Goal: Transaction & Acquisition: Purchase product/service

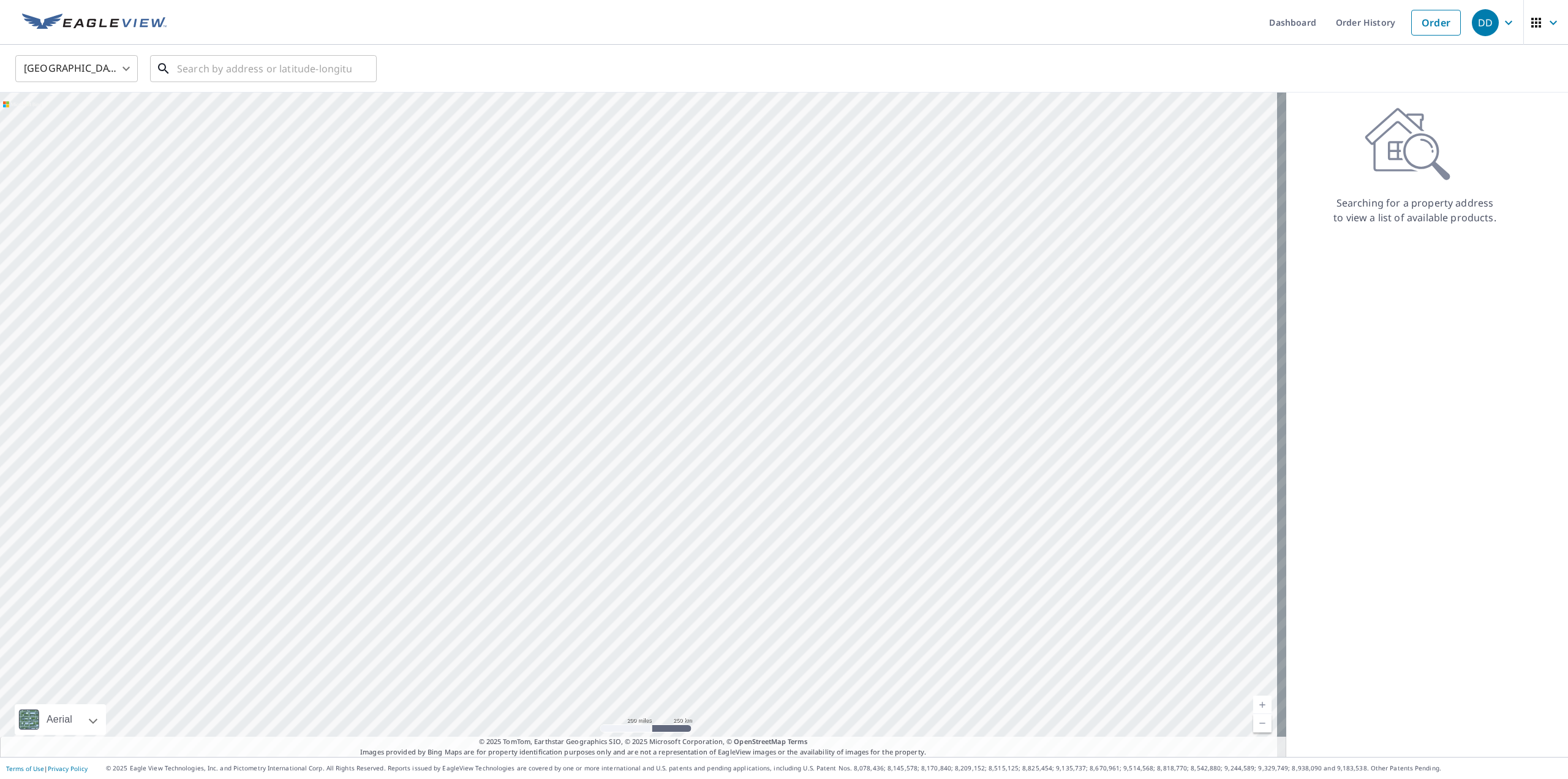
click at [232, 71] on input "text" at bounding box center [264, 68] width 174 height 34
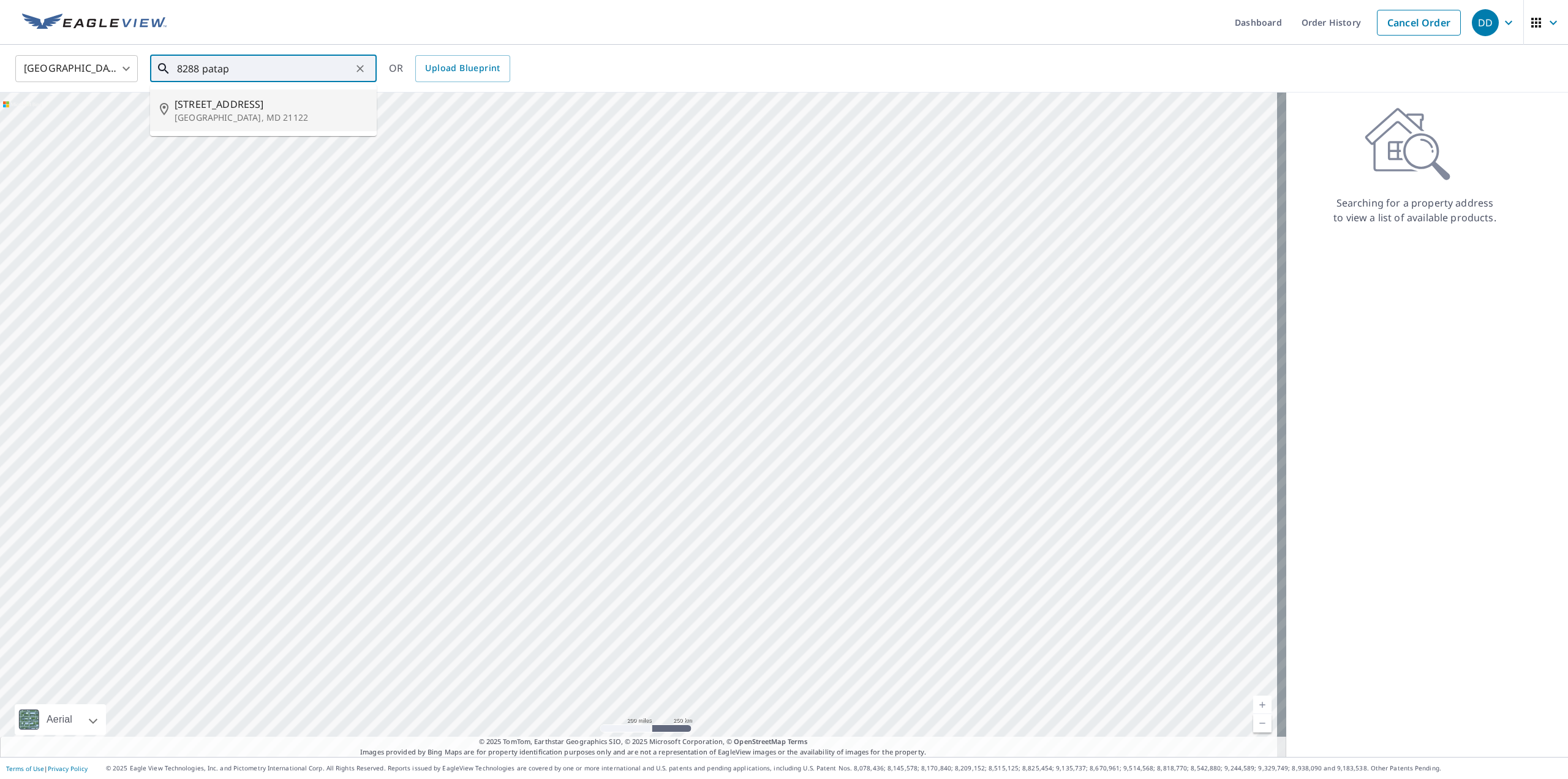
click at [235, 119] on p "[GEOGRAPHIC_DATA], MD 21122" at bounding box center [270, 117] width 193 height 12
type input "[STREET_ADDRESS]"
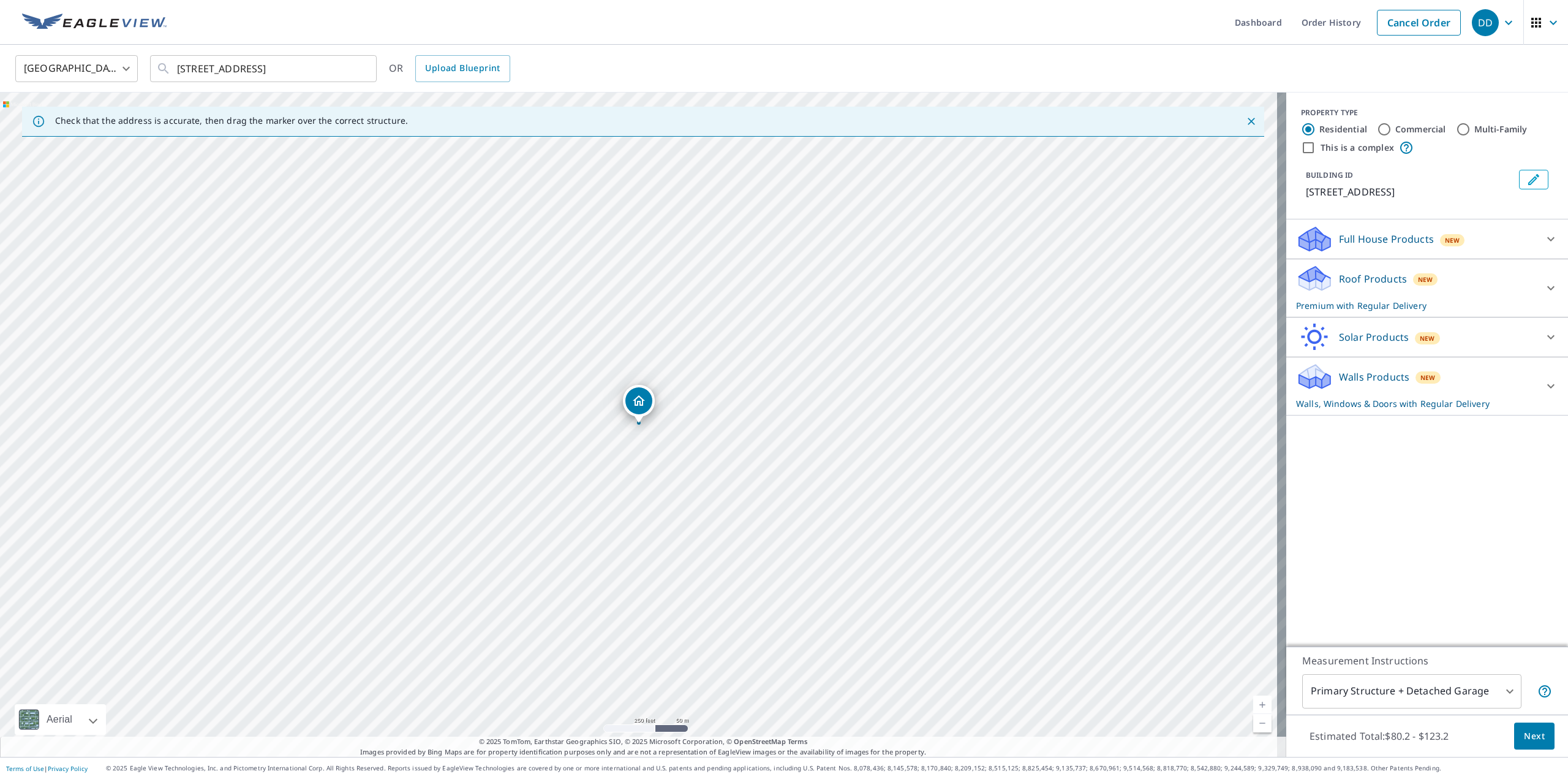
click at [1325, 32] on link "Order History" at bounding box center [1331, 22] width 79 height 45
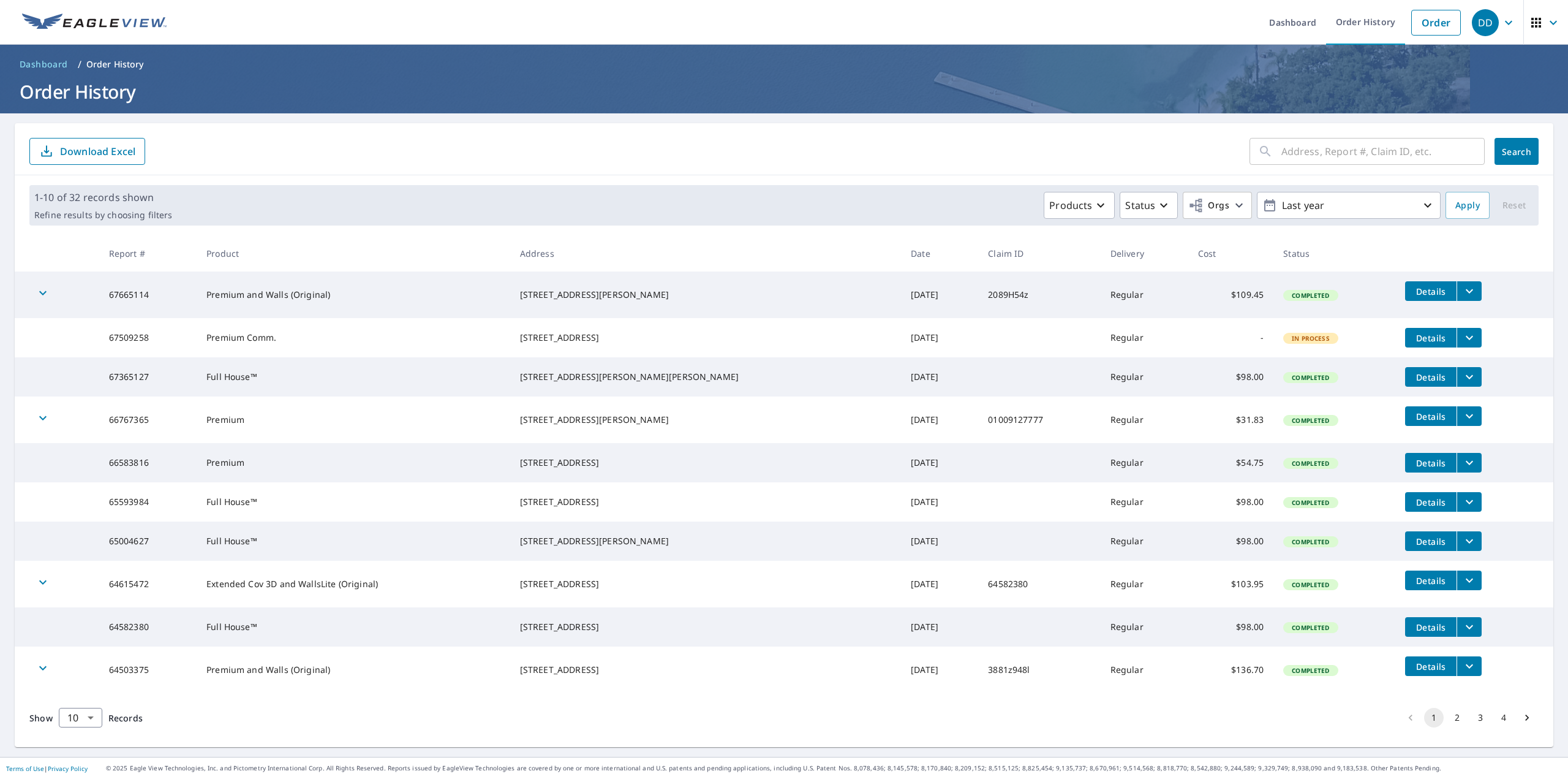
click at [1317, 158] on input "text" at bounding box center [1383, 151] width 204 height 34
type input "[STREET_ADDRESS]"
click button "Search" at bounding box center [1516, 151] width 44 height 27
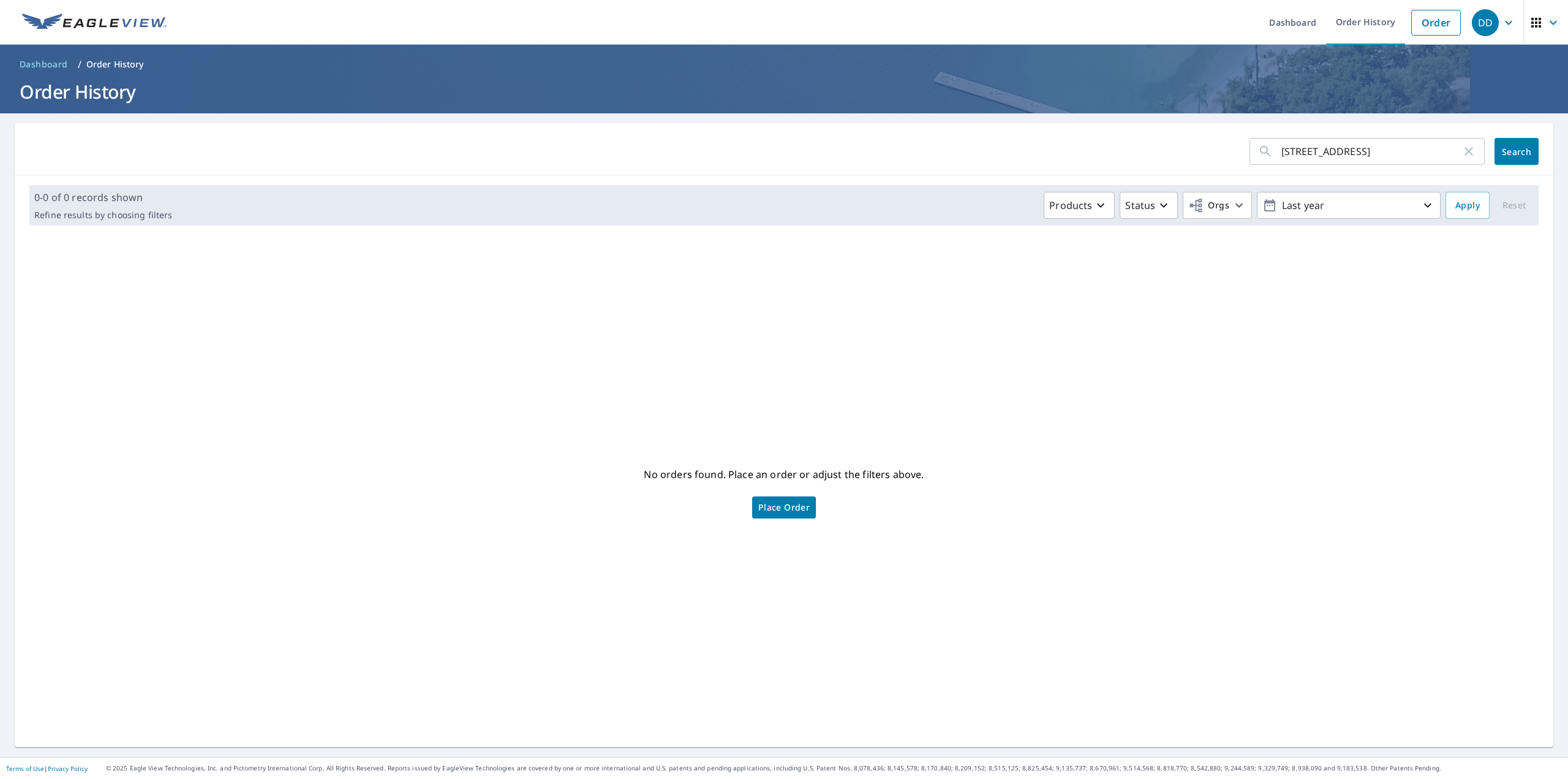
click at [1366, 158] on input "[STREET_ADDRESS]" at bounding box center [1372, 151] width 180 height 34
type input "8288"
click button "Search" at bounding box center [1516, 151] width 44 height 27
click at [1422, 25] on link "Order" at bounding box center [1436, 22] width 49 height 25
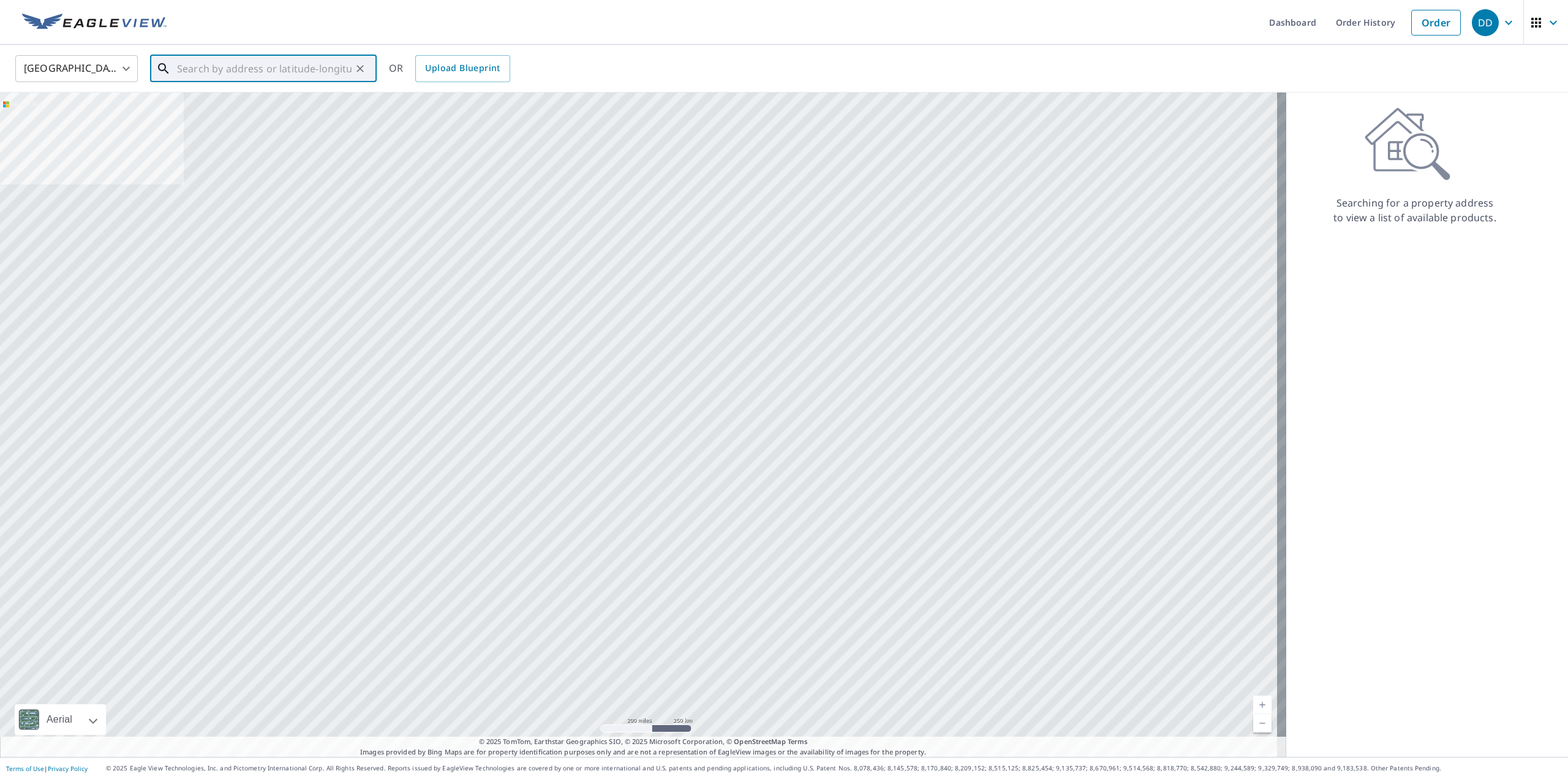
click at [251, 57] on input "text" at bounding box center [264, 68] width 174 height 34
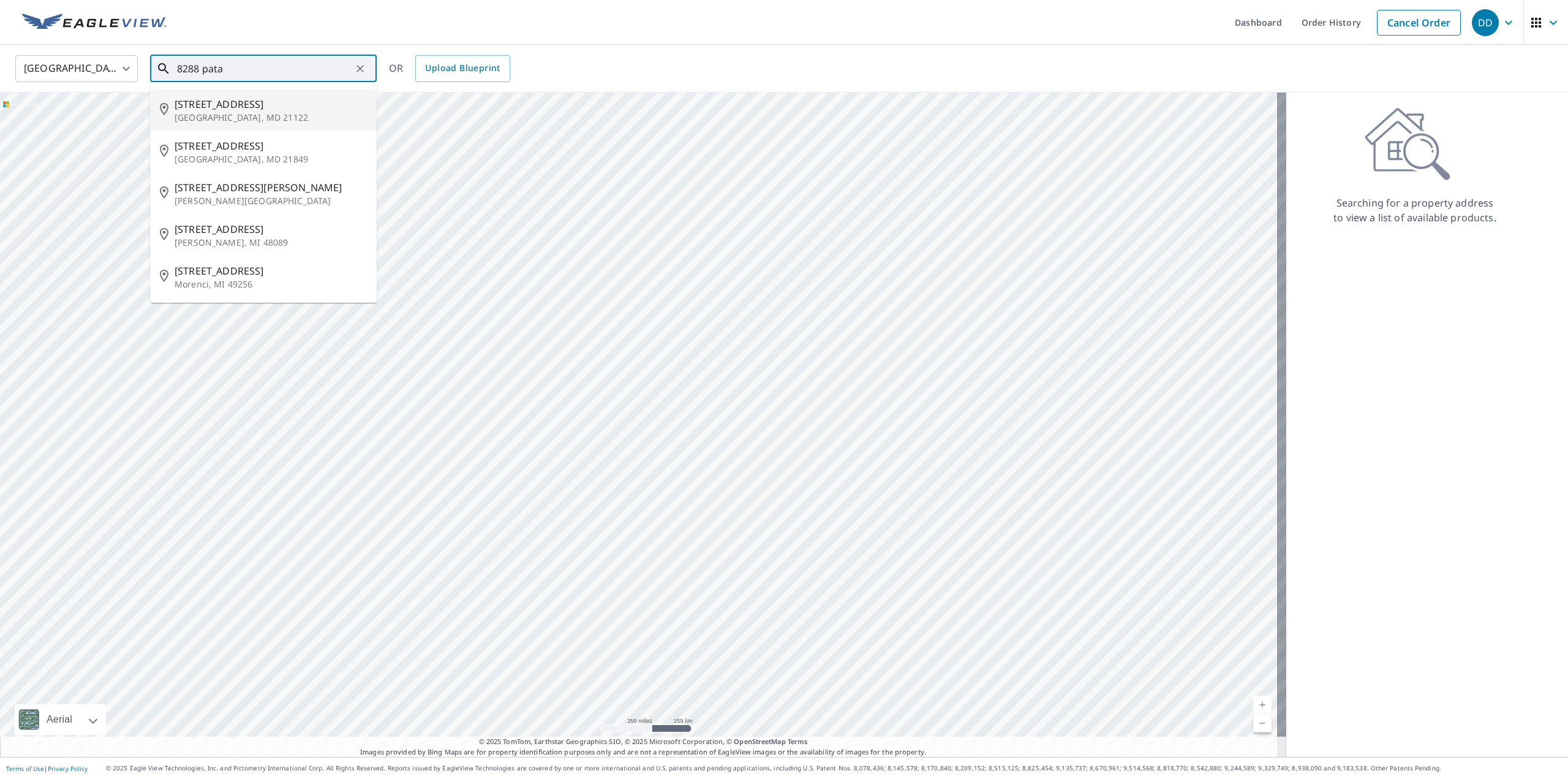
click at [224, 107] on span "[STREET_ADDRESS]" at bounding box center [270, 104] width 193 height 14
type input "[STREET_ADDRESS]"
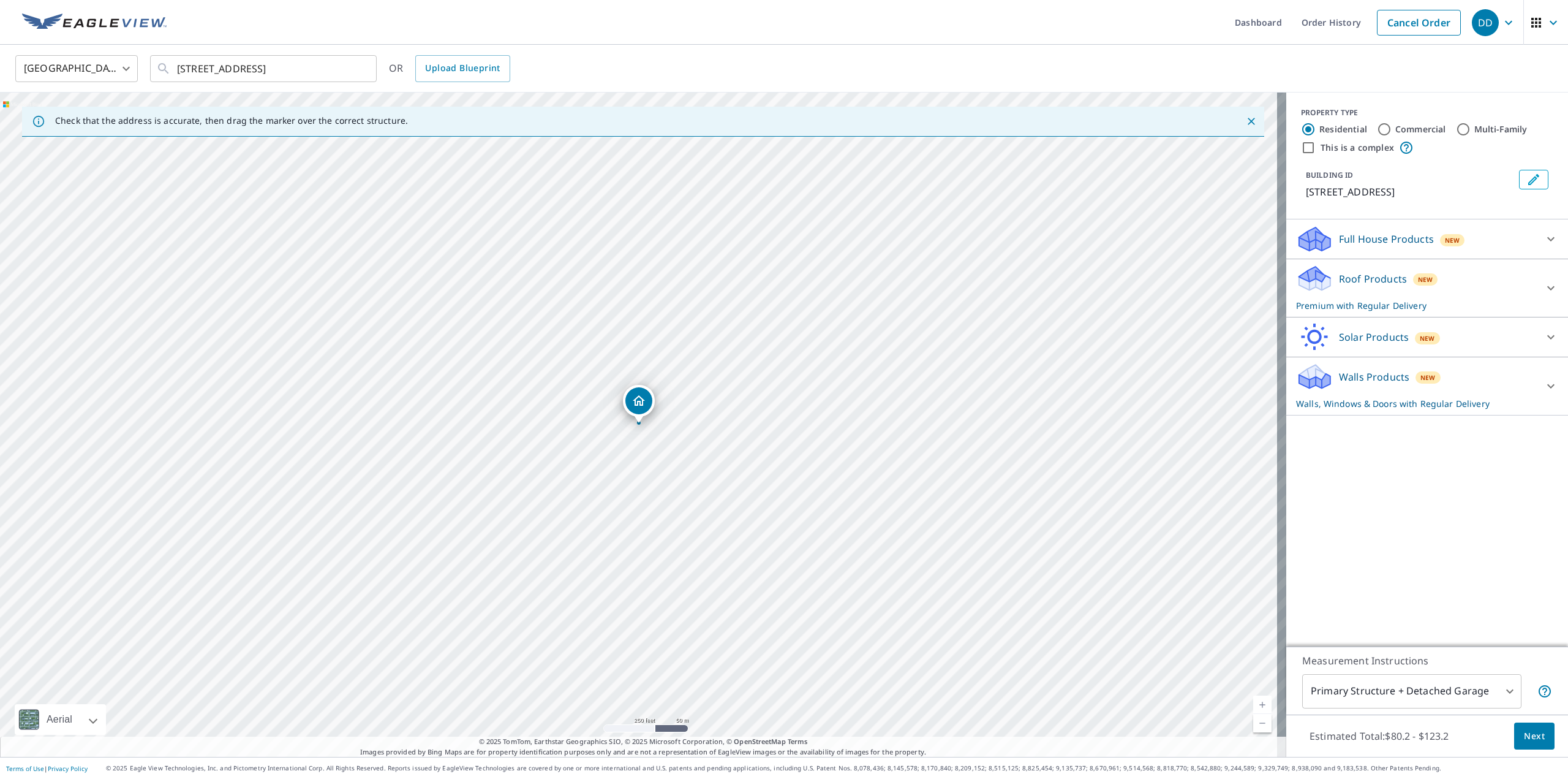
click at [1544, 240] on icon at bounding box center [1551, 239] width 14 height 14
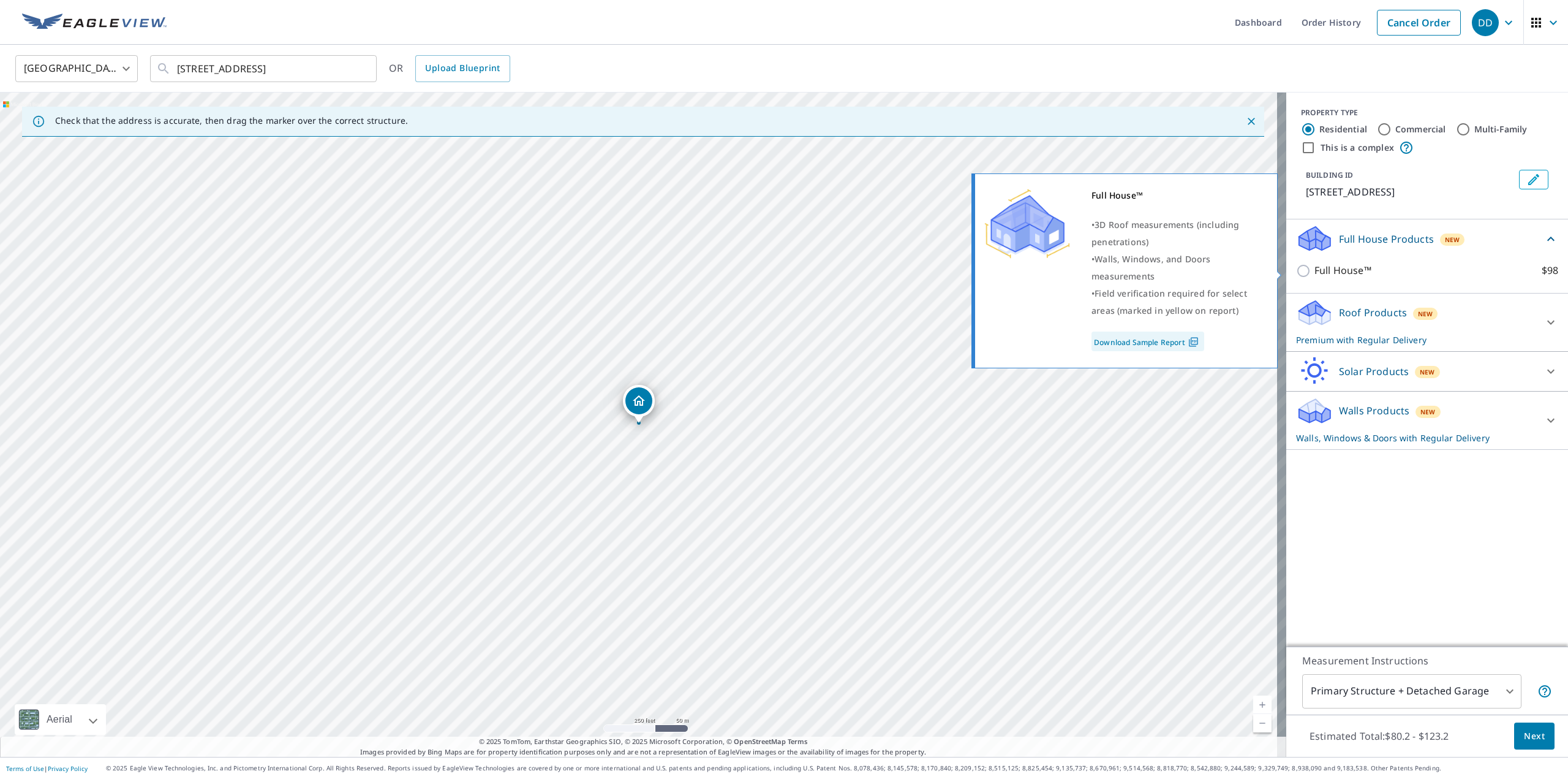
click at [1296, 265] on input "Full House™ $98" at bounding box center [1305, 271] width 18 height 14
checkbox input "true"
checkbox input "false"
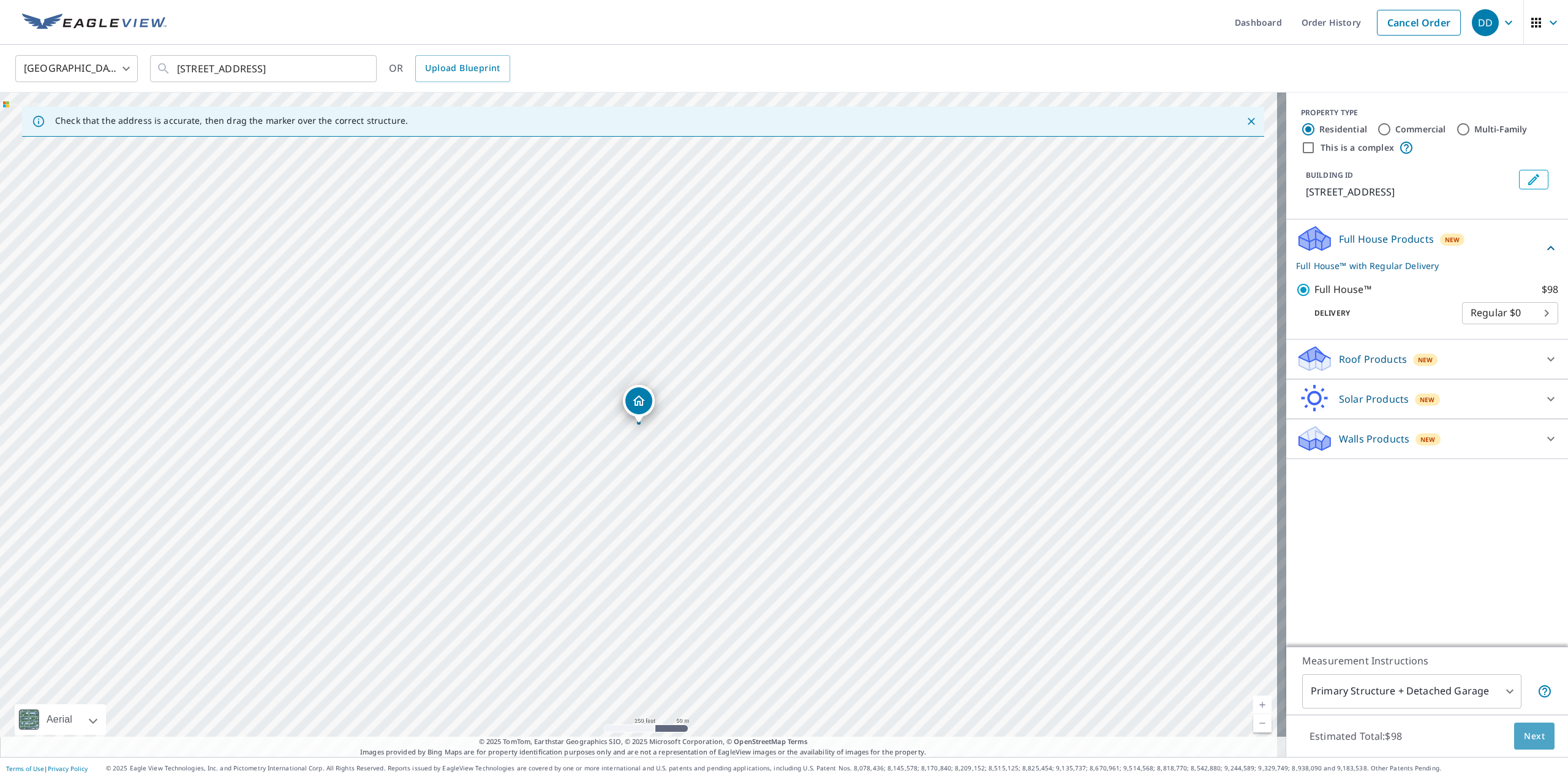
click at [1524, 738] on span "Next" at bounding box center [1535, 736] width 21 height 15
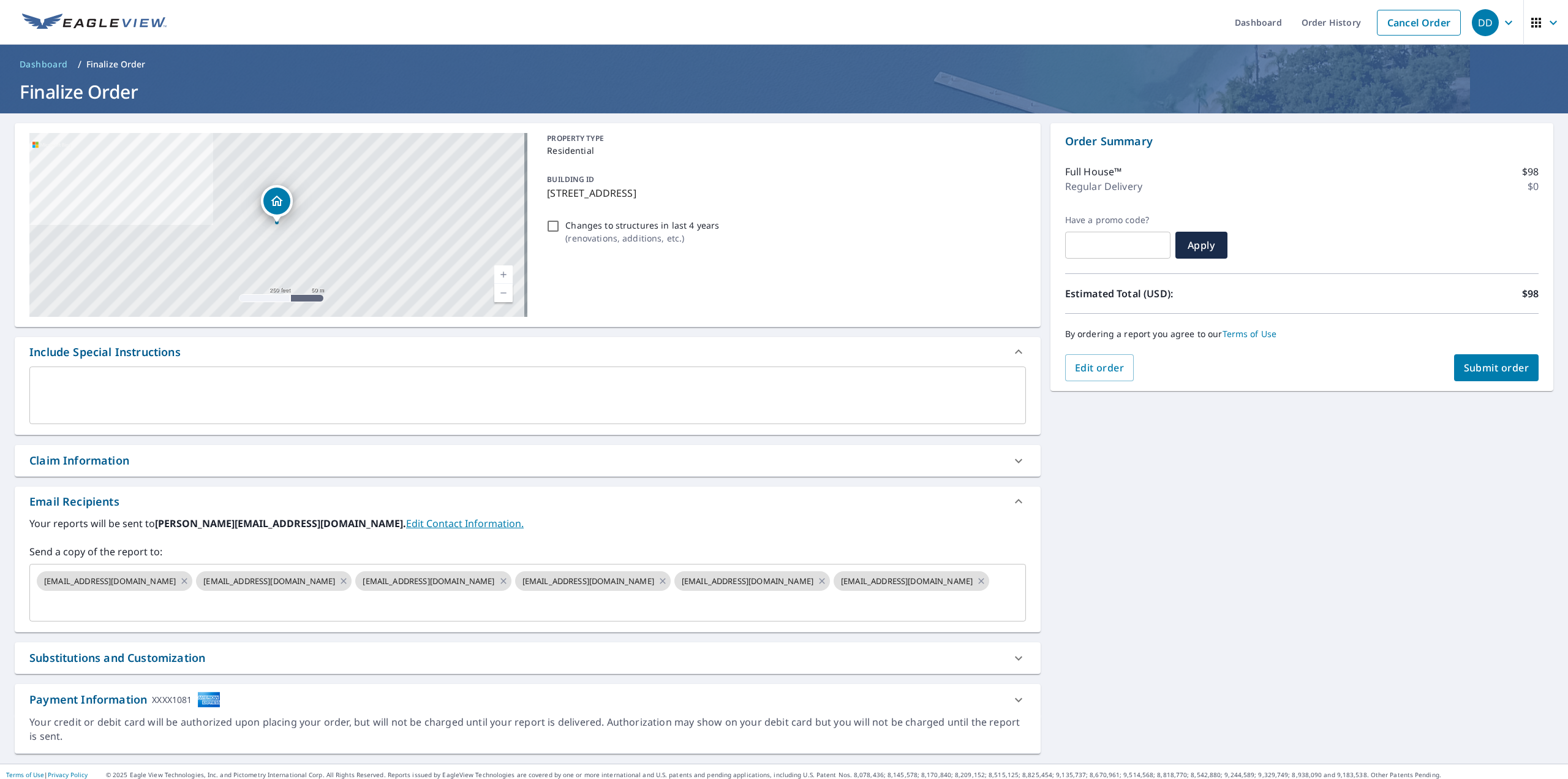
scroll to position [5, 0]
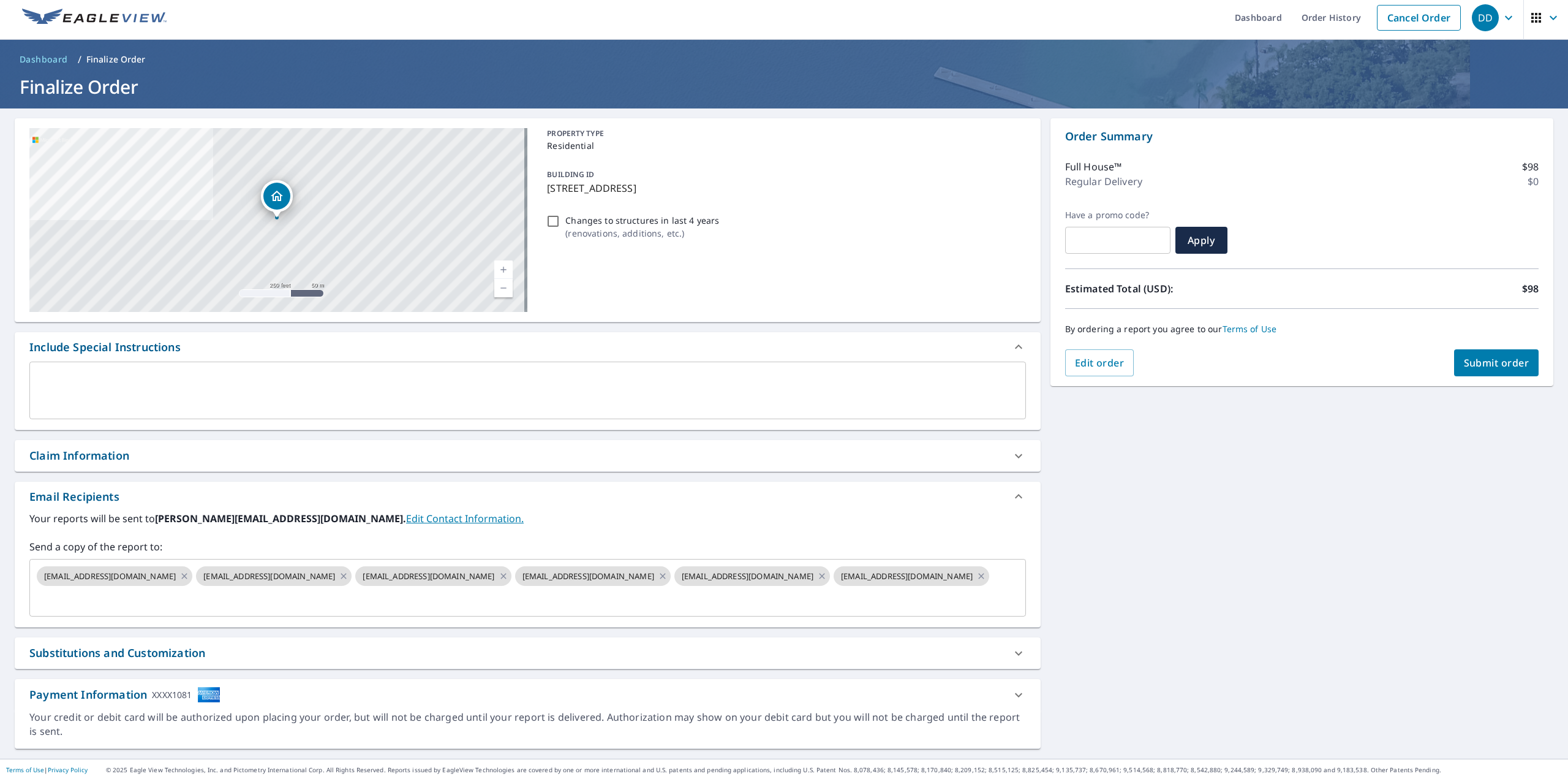
click at [1496, 364] on span "Submit order" at bounding box center [1496, 362] width 65 height 14
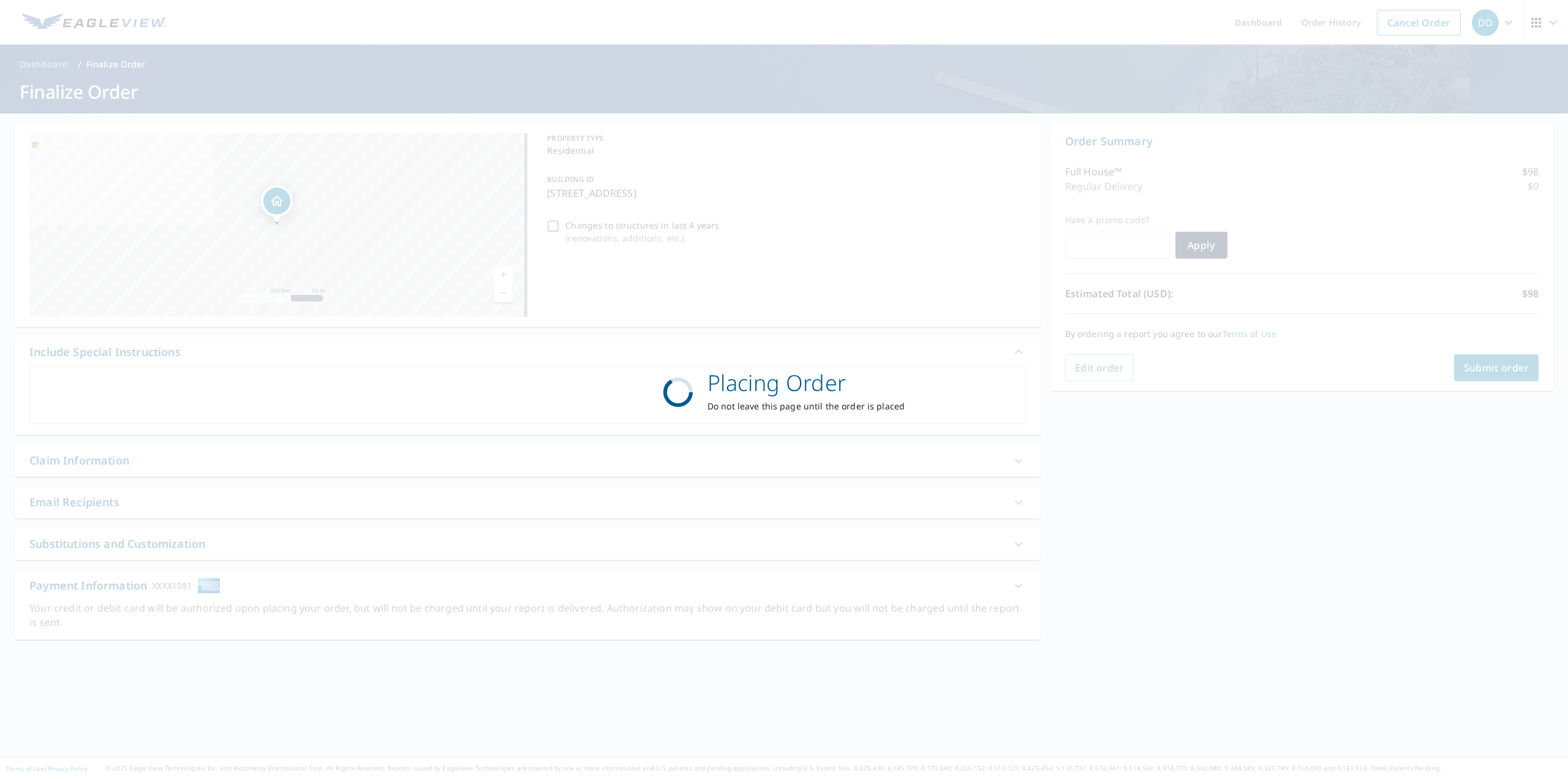
scroll to position [0, 0]
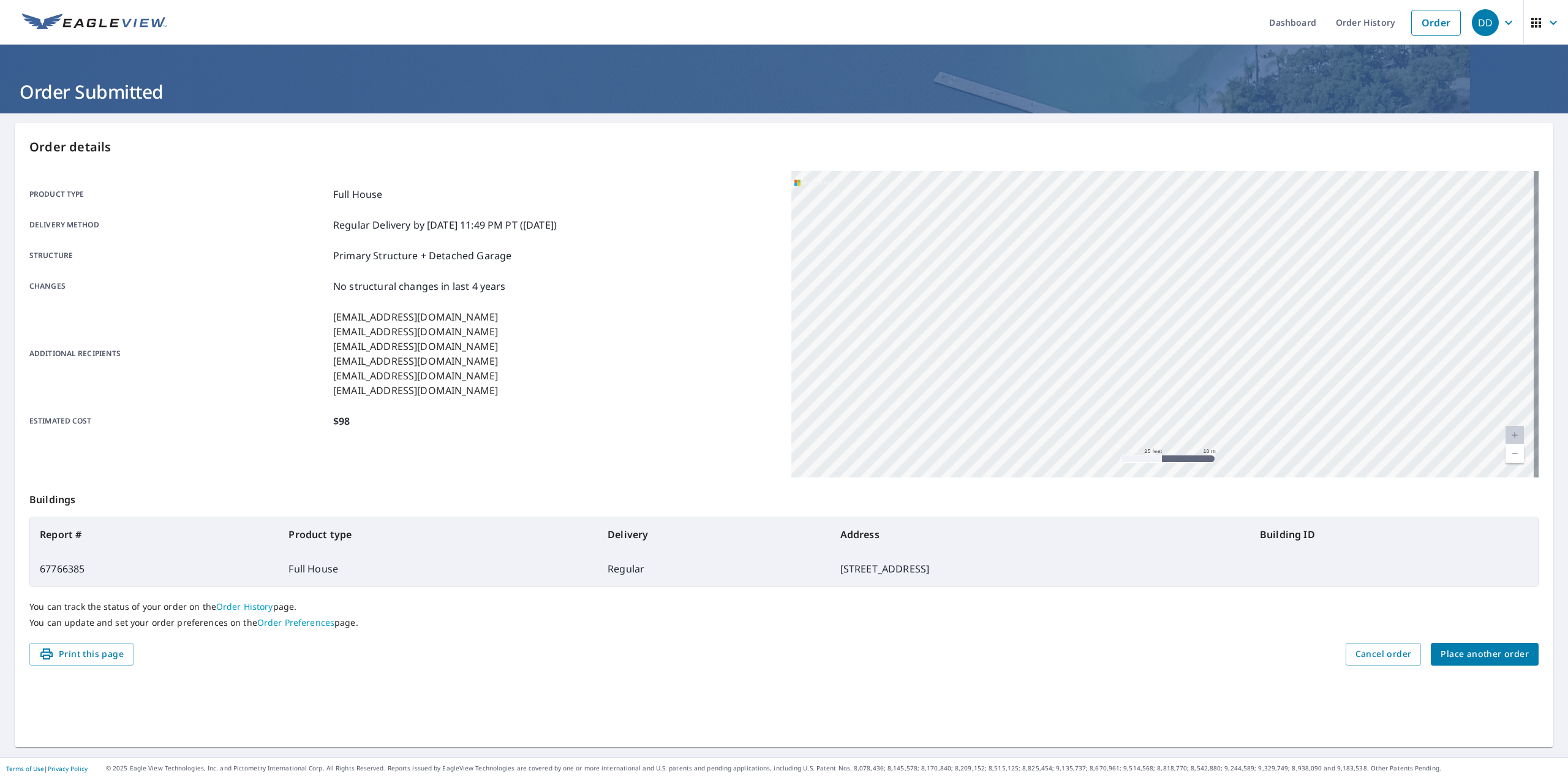
drag, startPoint x: 1188, startPoint y: 281, endPoint x: 1179, endPoint y: 454, distance: 173.2
click at [1179, 454] on div "[STREET_ADDRESS]" at bounding box center [1165, 324] width 747 height 306
drag, startPoint x: 1230, startPoint y: 272, endPoint x: 1235, endPoint y: 310, distance: 38.3
click at [1235, 310] on div "[STREET_ADDRESS]" at bounding box center [1165, 324] width 747 height 306
